Goal: Communication & Community: Ask a question

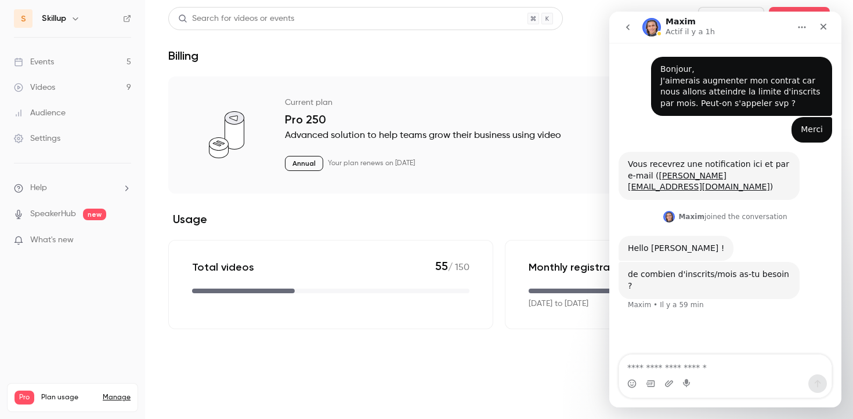
click at [669, 367] on textarea "Envoyer un message..." at bounding box center [725, 365] width 212 height 20
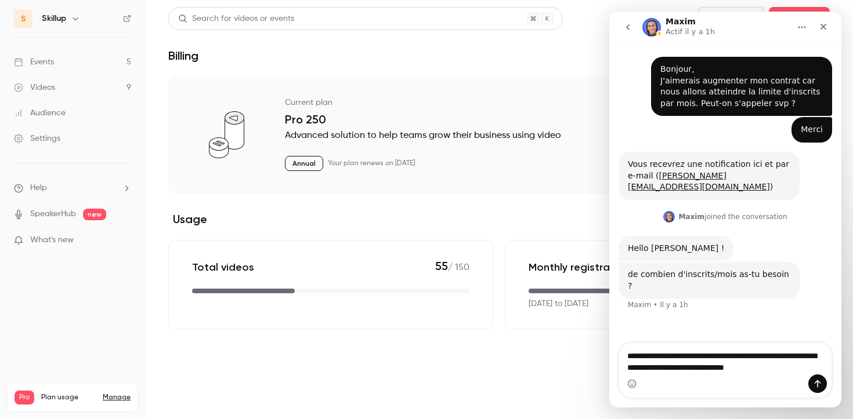
type textarea "**********"
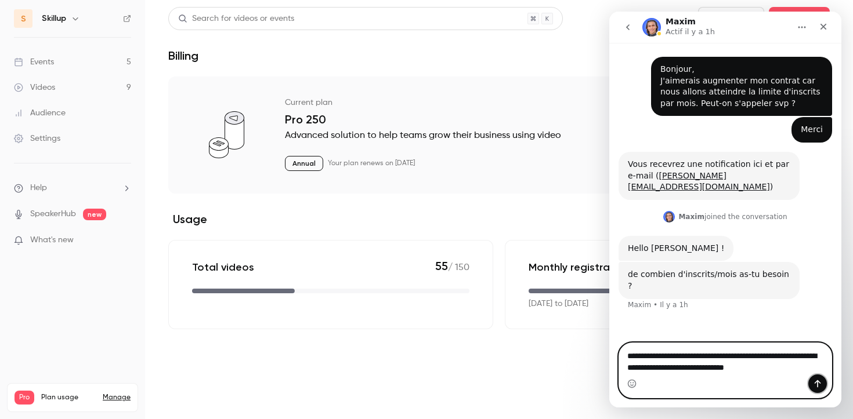
click at [819, 385] on icon "Envoyer un message…" at bounding box center [817, 383] width 9 height 9
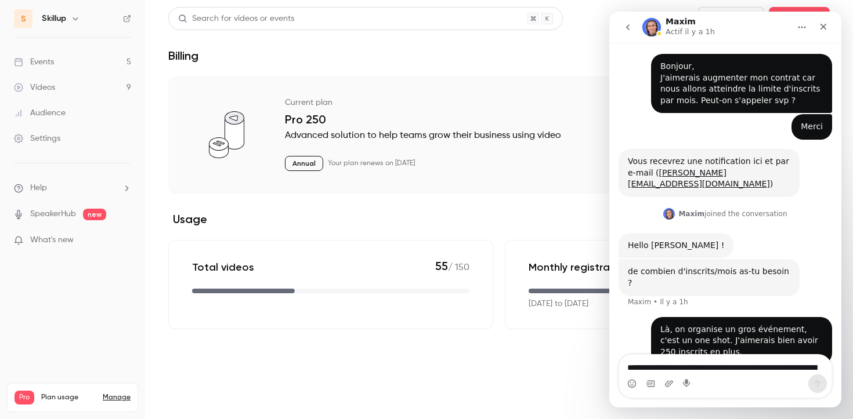
click at [629, 25] on icon "go back" at bounding box center [627, 27] width 9 height 9
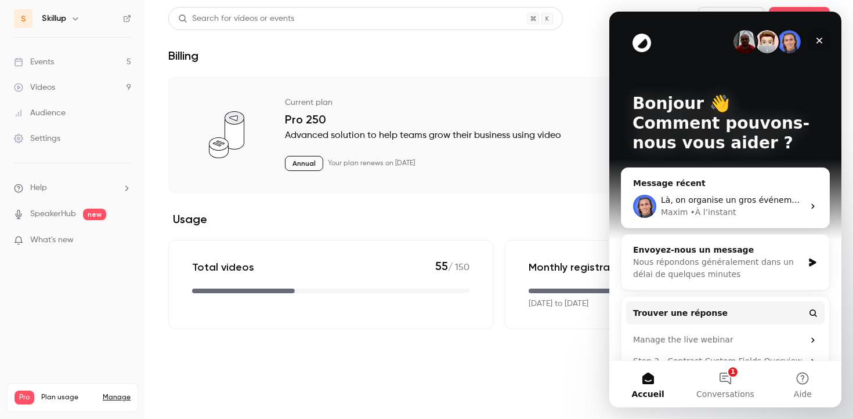
click at [817, 38] on icon "Fermer" at bounding box center [819, 41] width 6 height 6
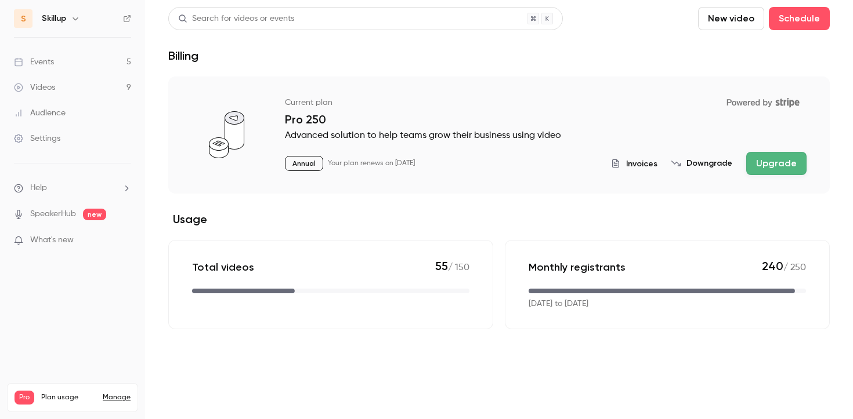
click at [79, 190] on li "Help" at bounding box center [72, 188] width 117 height 12
click at [154, 179] on link "Talk to [GEOGRAPHIC_DATA]" at bounding box center [213, 175] width 127 height 31
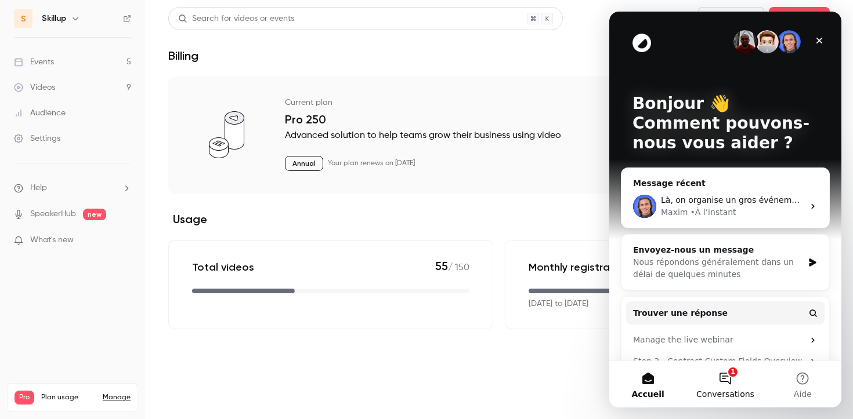
click at [721, 379] on button "1 Conversations" at bounding box center [724, 384] width 77 height 46
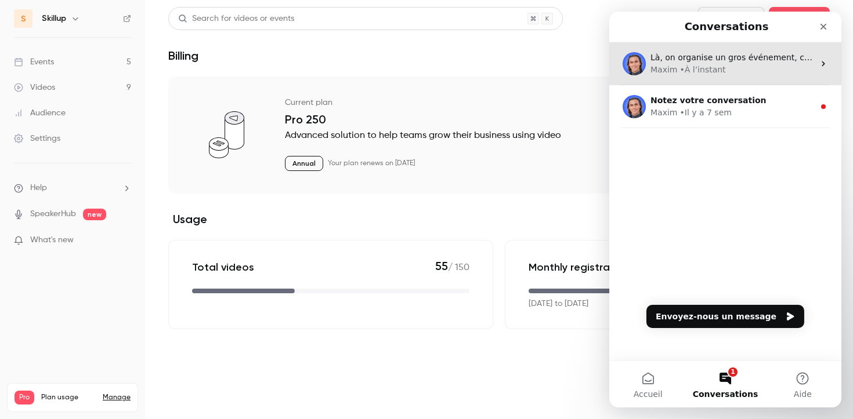
click at [721, 70] on div "Maxim • À l’instant" at bounding box center [732, 70] width 164 height 12
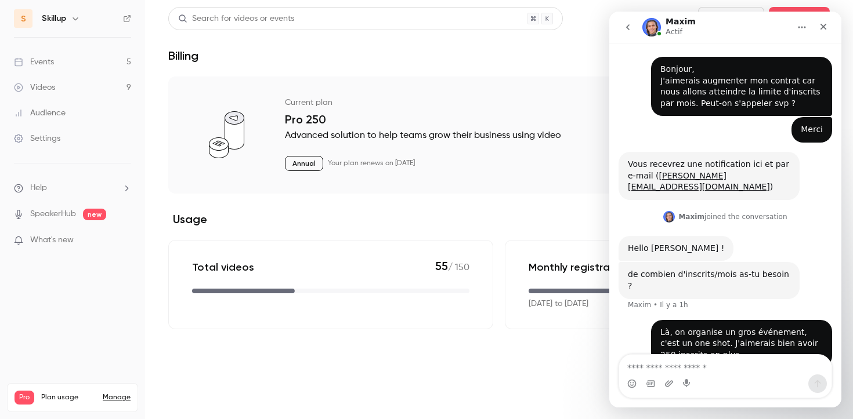
scroll to position [3, 0]
